Goal: Information Seeking & Learning: Understand process/instructions

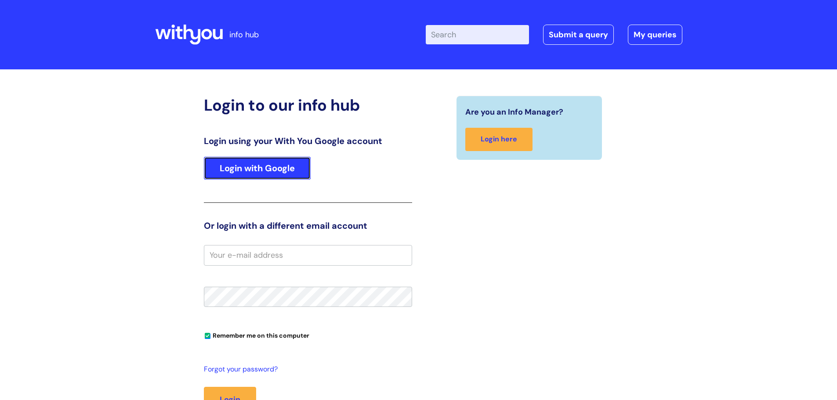
click at [254, 168] on link "Login with Google" at bounding box center [257, 168] width 107 height 23
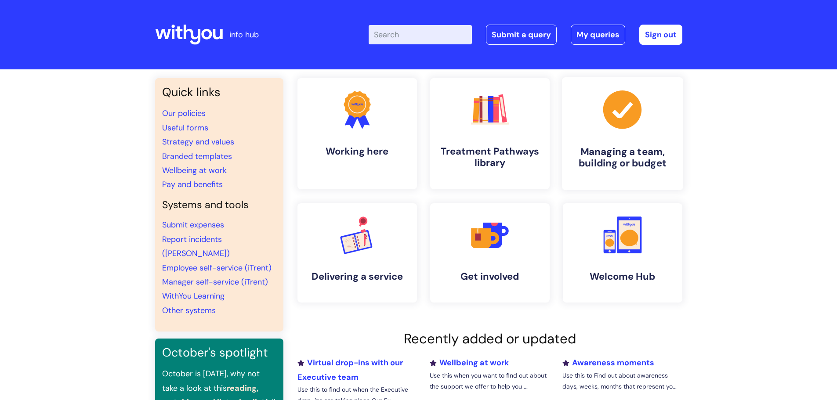
click at [616, 116] on icon ".cls-1{fill:#a53144;stroke-width:0px;}" at bounding box center [623, 110] width 44 height 44
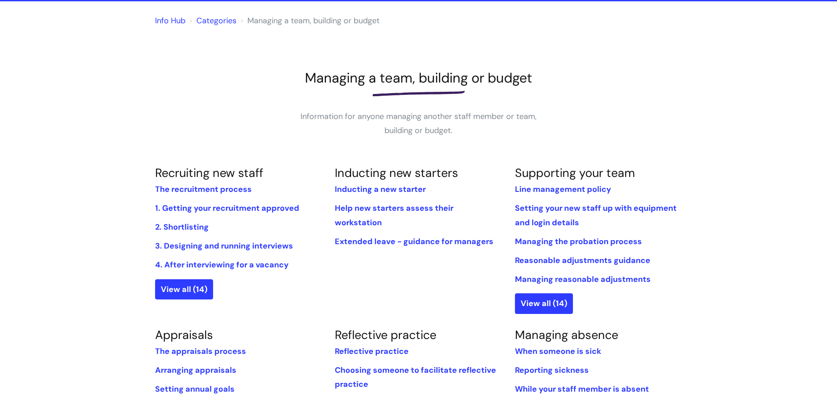
scroll to position [88, 0]
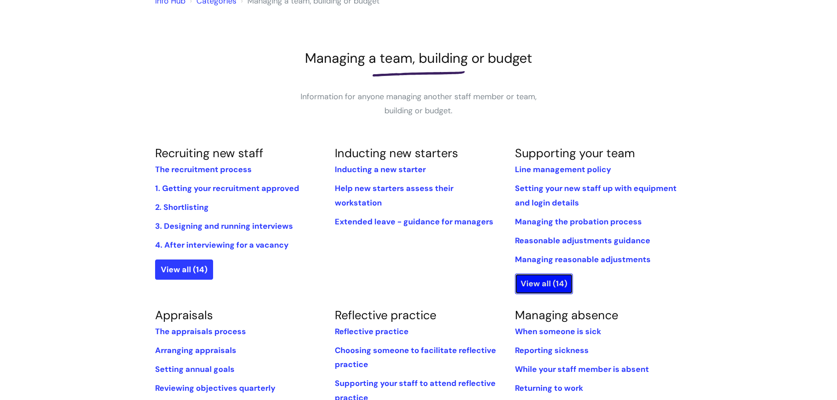
click at [545, 286] on link "View all (14)" at bounding box center [544, 284] width 58 height 20
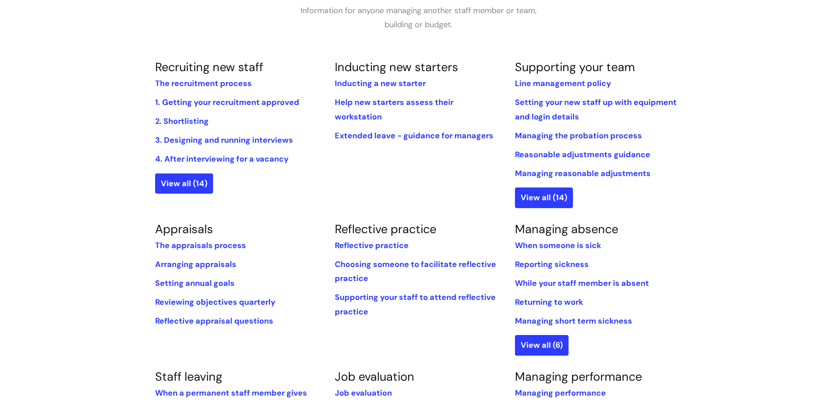
scroll to position [220, 0]
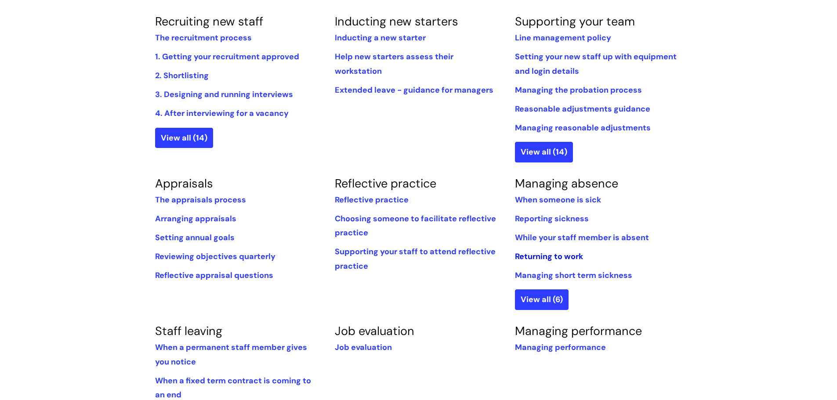
click at [556, 257] on link "Returning to work" at bounding box center [549, 256] width 68 height 11
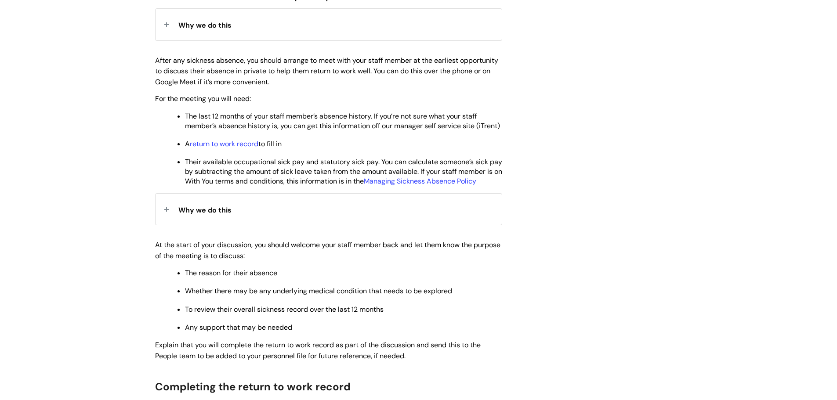
scroll to position [439, 0]
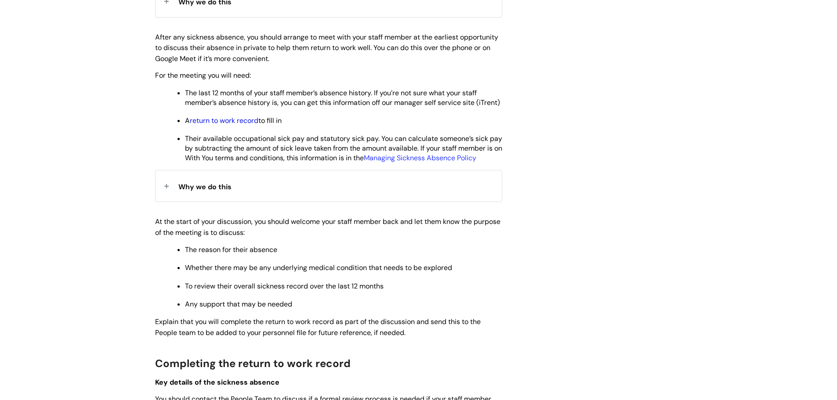
click at [235, 125] on link "return to work record" at bounding box center [224, 120] width 69 height 9
